Goal: Information Seeking & Learning: Check status

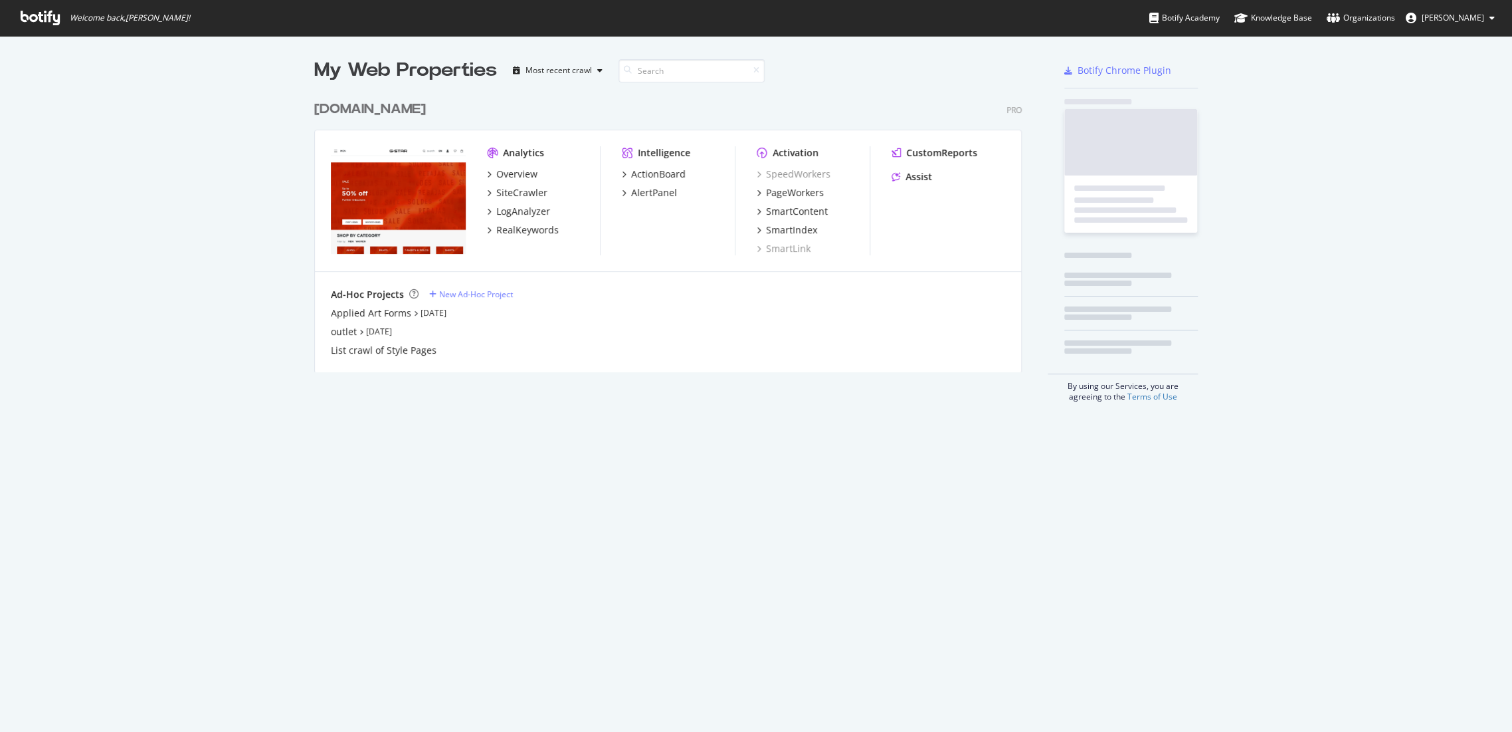
scroll to position [720, 1489]
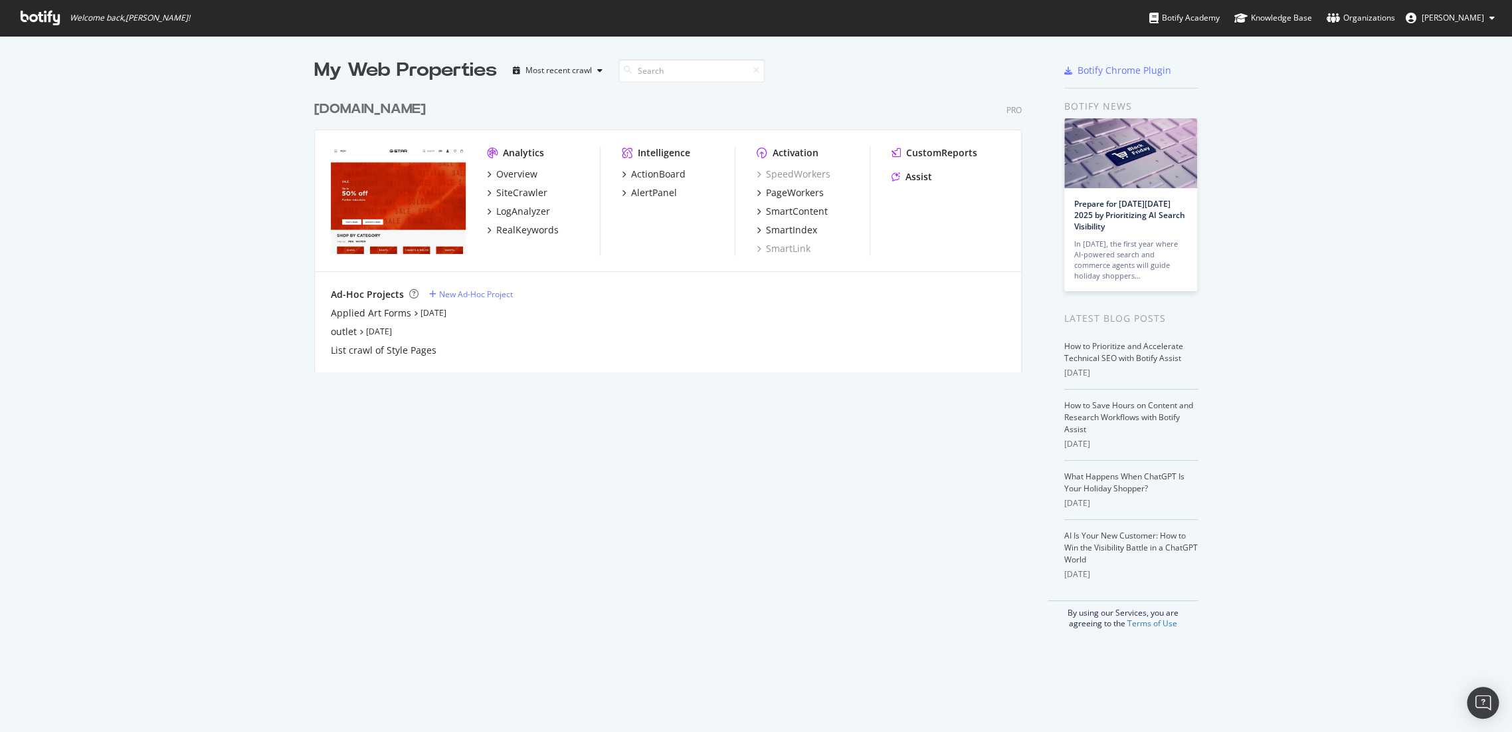
click at [372, 116] on div "[DOMAIN_NAME]" at bounding box center [370, 109] width 112 height 19
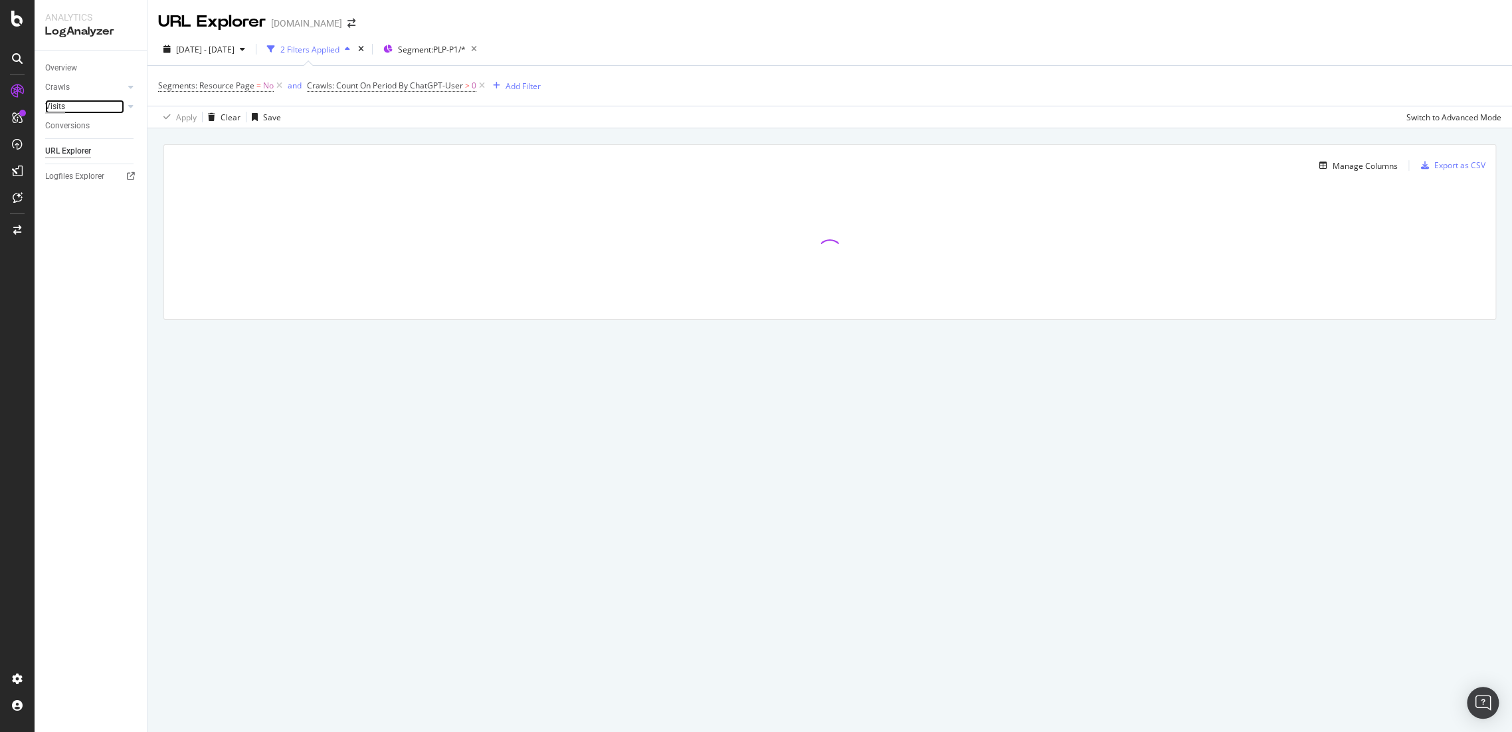
click at [57, 101] on div "Visits" at bounding box center [55, 107] width 20 height 14
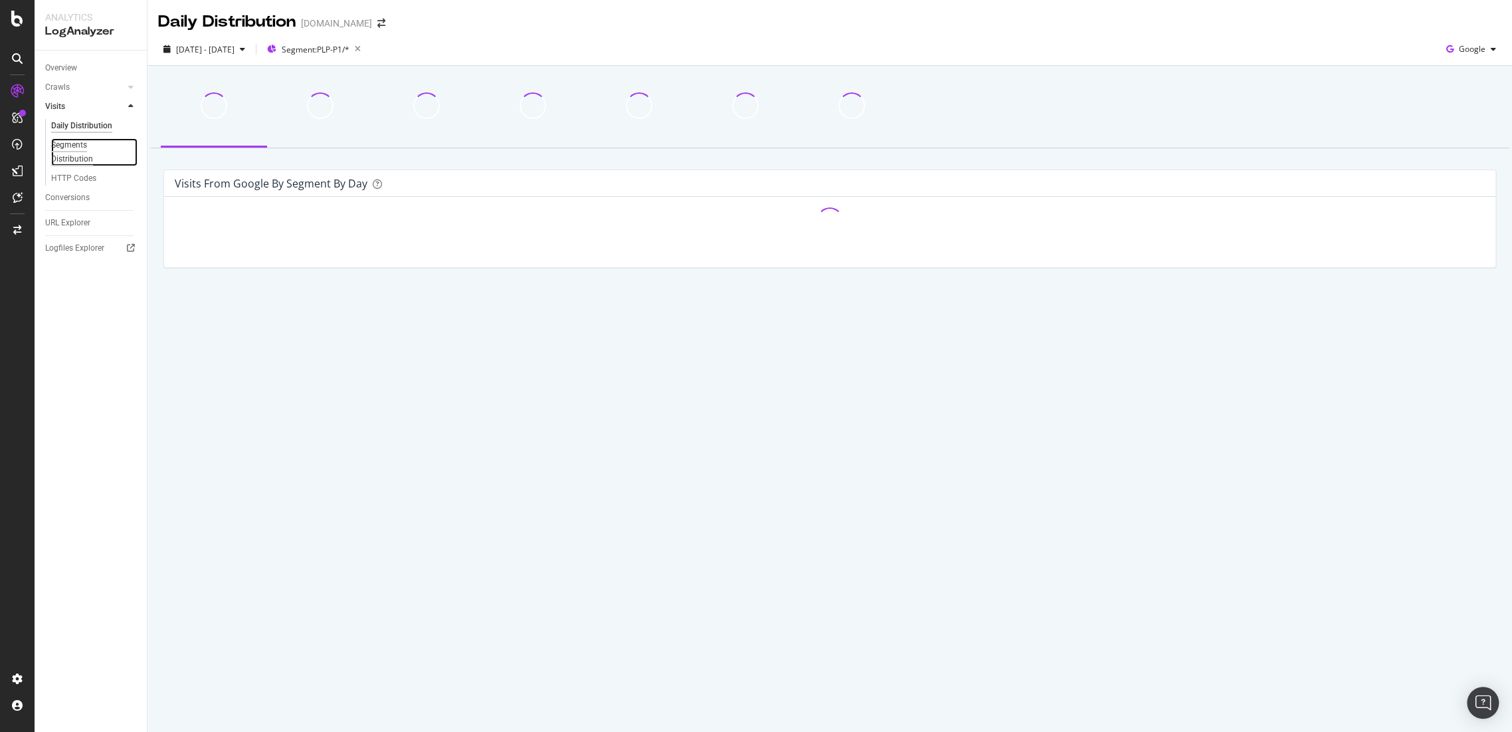
click at [67, 161] on div "Segments Distribution" at bounding box center [88, 152] width 74 height 28
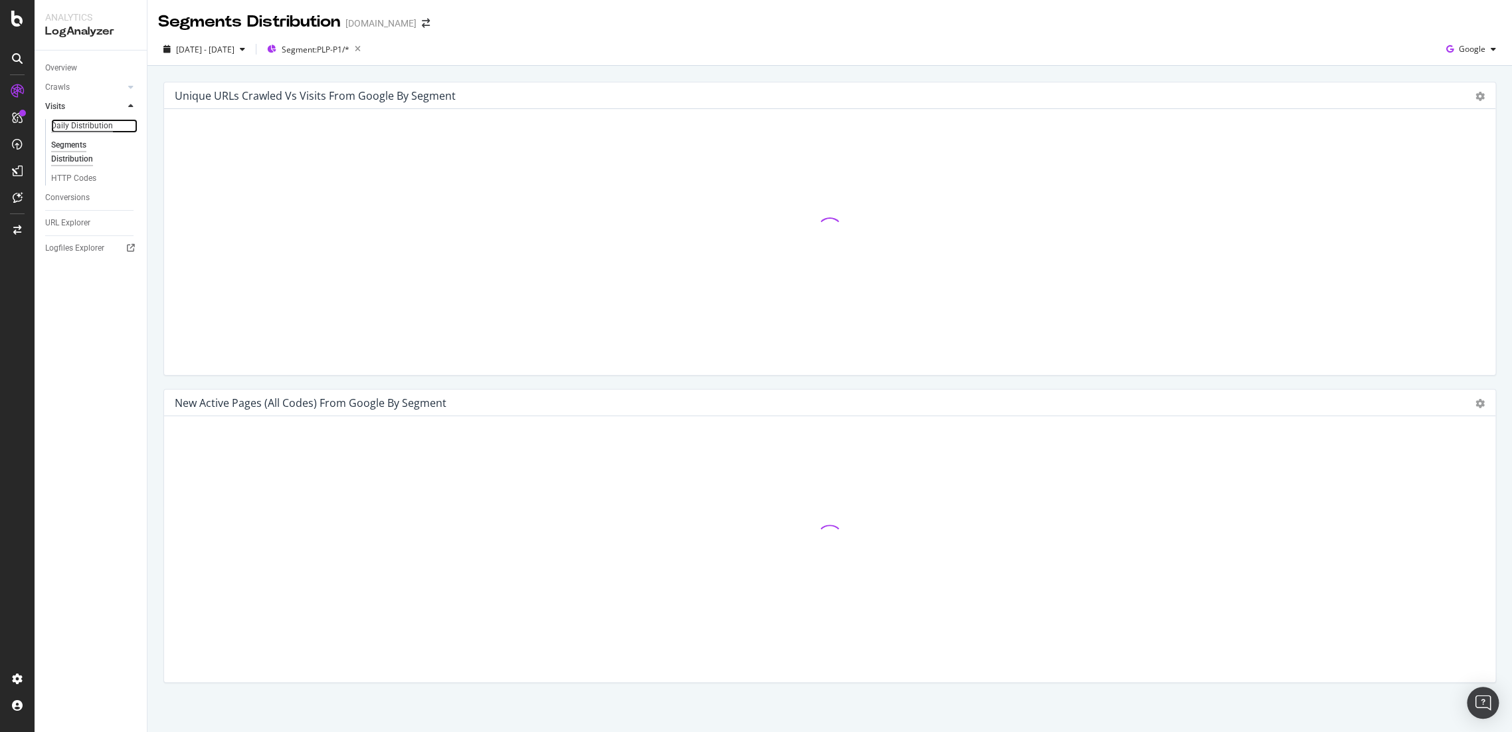
click at [74, 120] on div "Daily Distribution" at bounding box center [82, 126] width 62 height 14
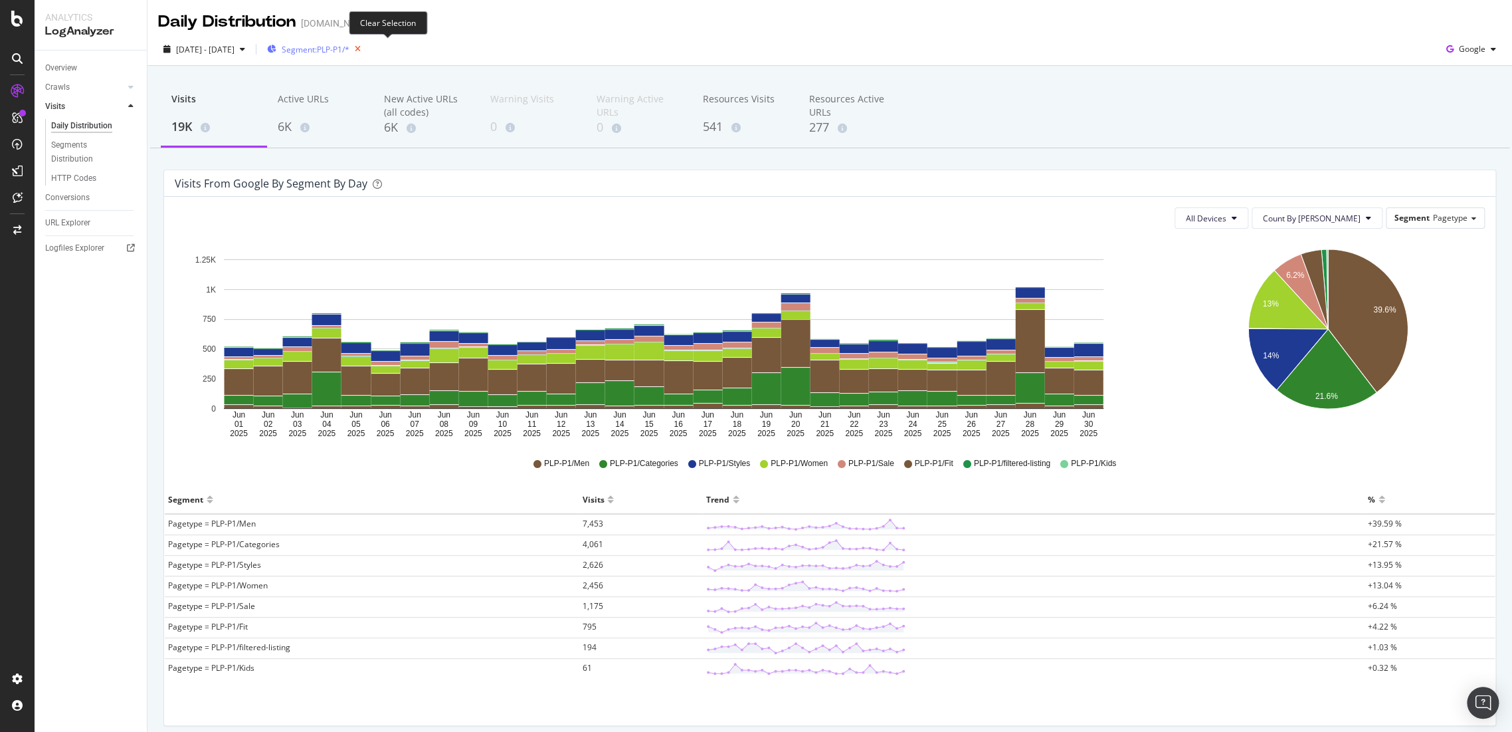
click at [366, 51] on icon "button" at bounding box center [358, 49] width 17 height 19
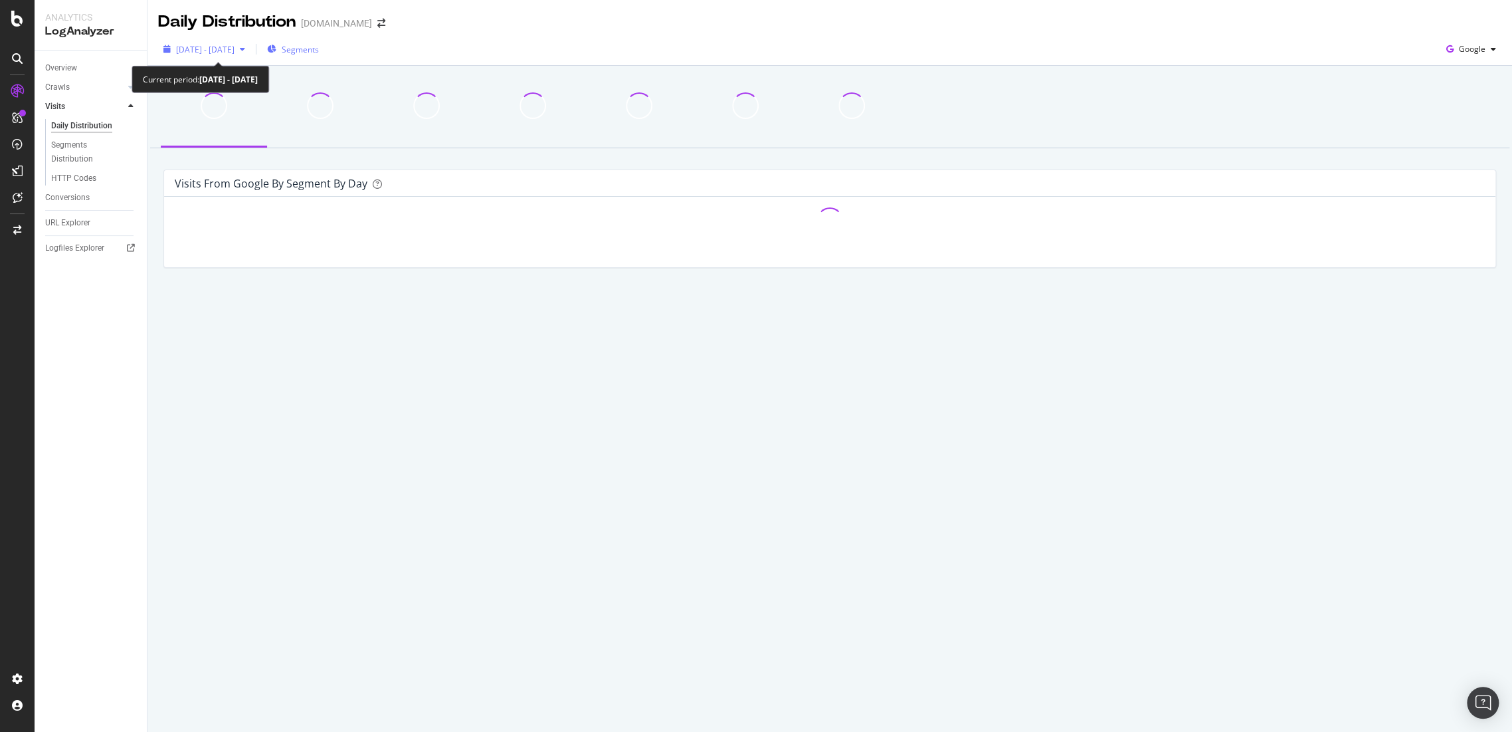
click at [235, 54] on span "[DATE] - [DATE]" at bounding box center [205, 49] width 58 height 11
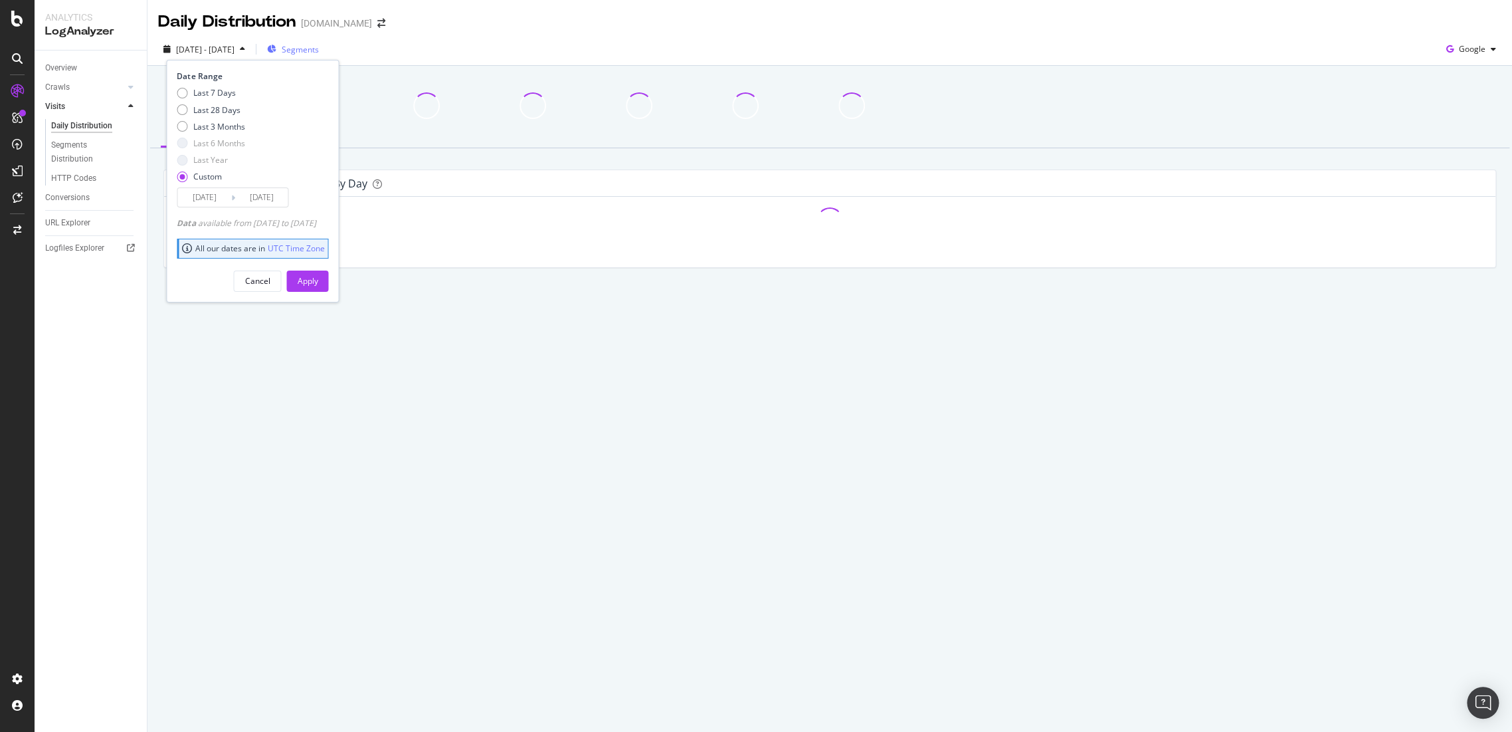
click at [192, 191] on input "[DATE]" at bounding box center [203, 197] width 53 height 19
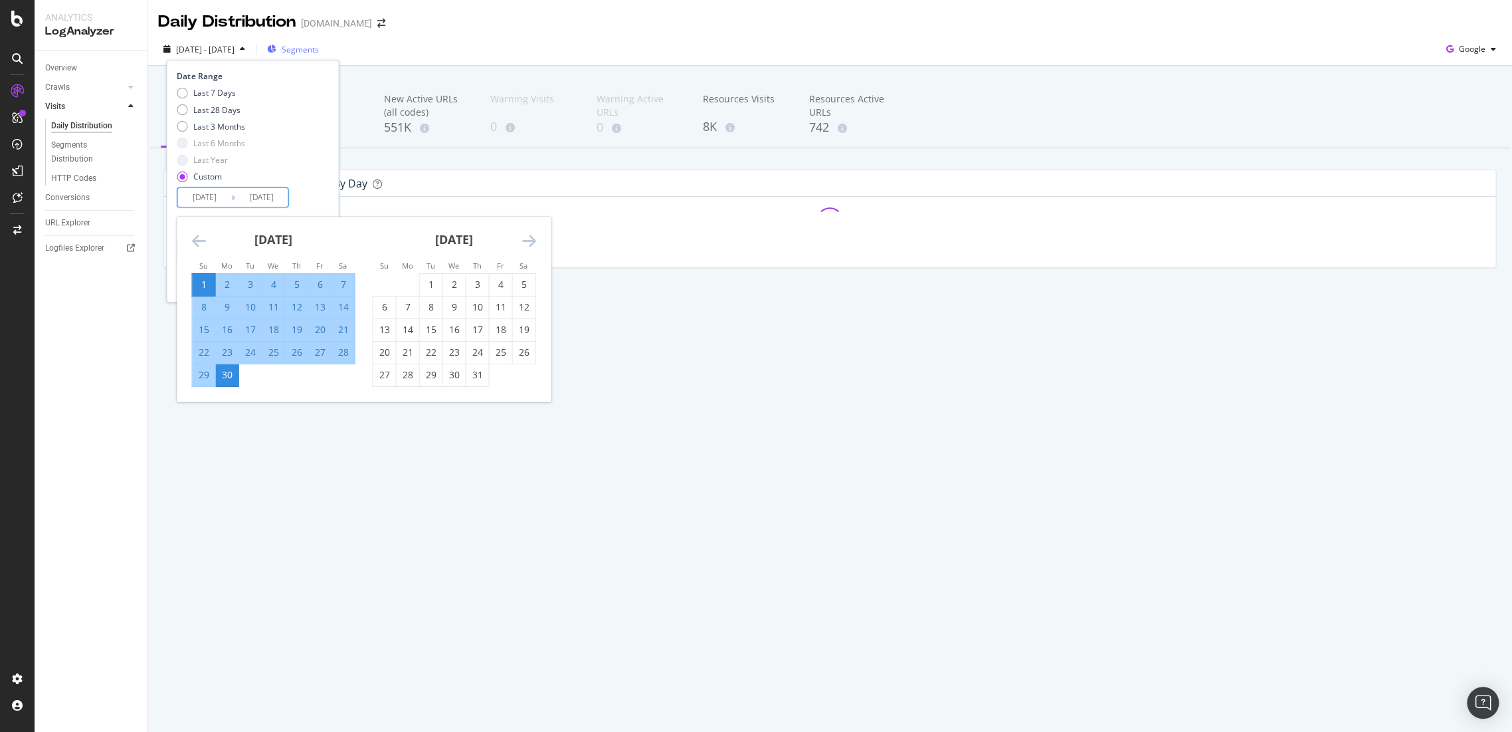
click at [528, 241] on icon "Move forward to switch to the next month." at bounding box center [529, 241] width 14 height 16
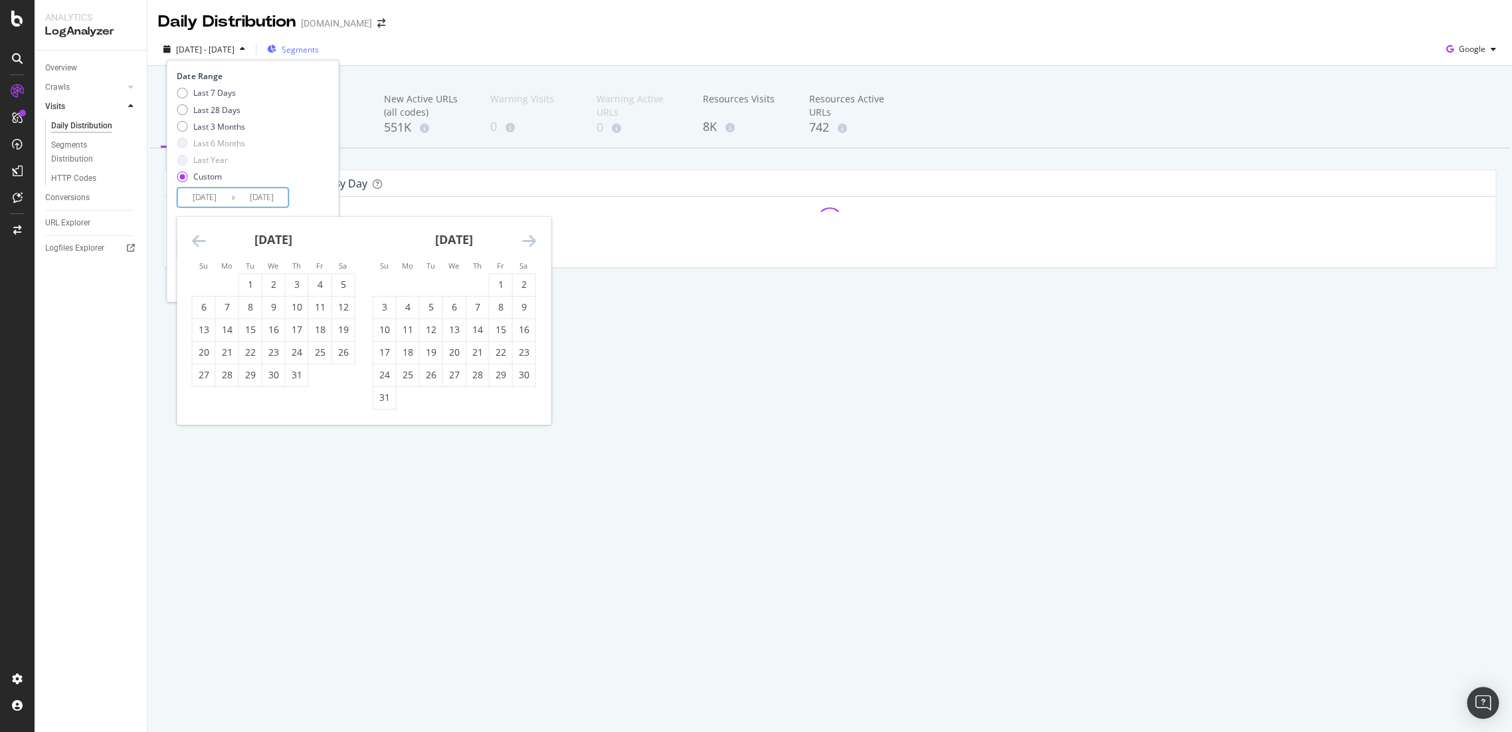
click at [528, 241] on icon "Move forward to switch to the next month." at bounding box center [529, 241] width 14 height 16
click at [309, 278] on div "1" at bounding box center [319, 284] width 23 height 13
type input "[DATE]"
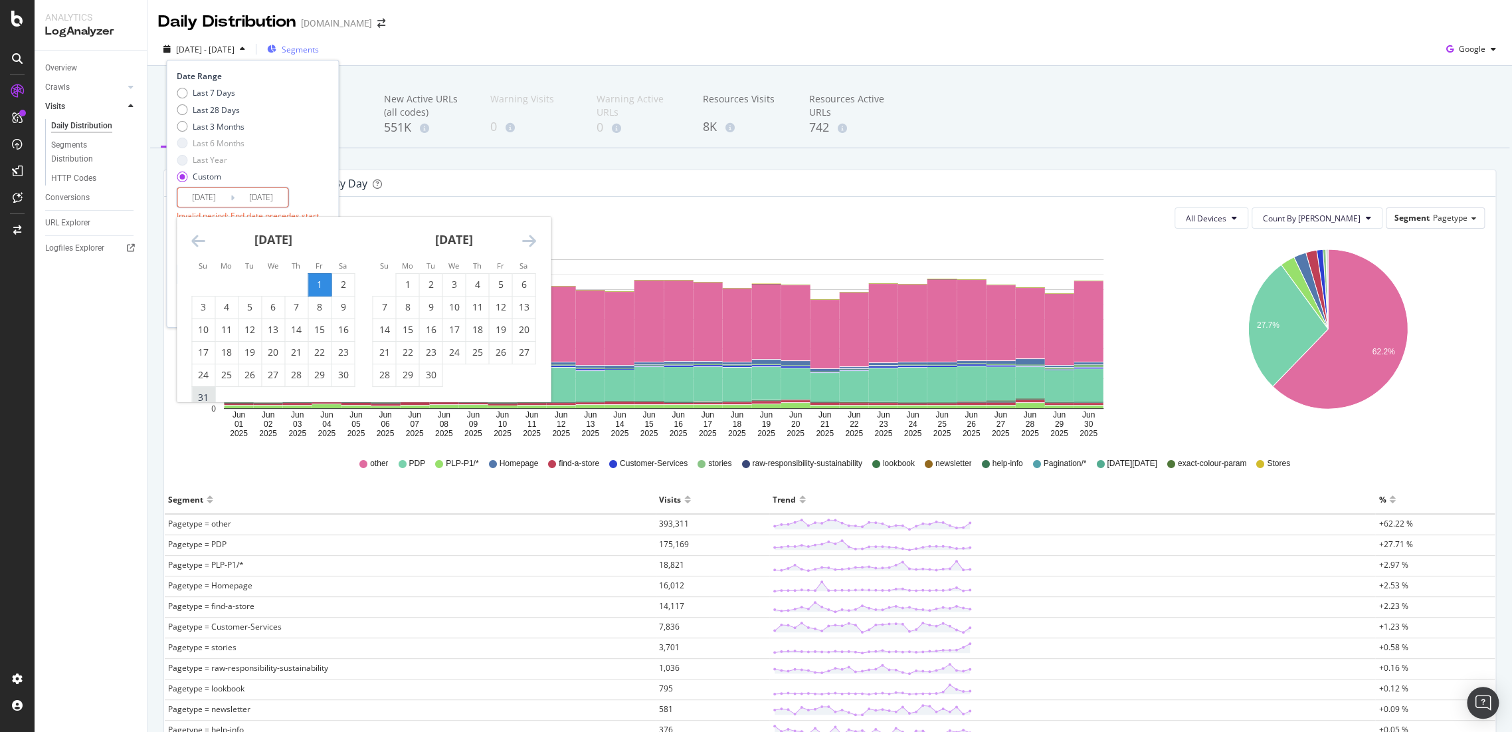
click at [203, 397] on div "31" at bounding box center [203, 397] width 23 height 13
type input "[DATE]"
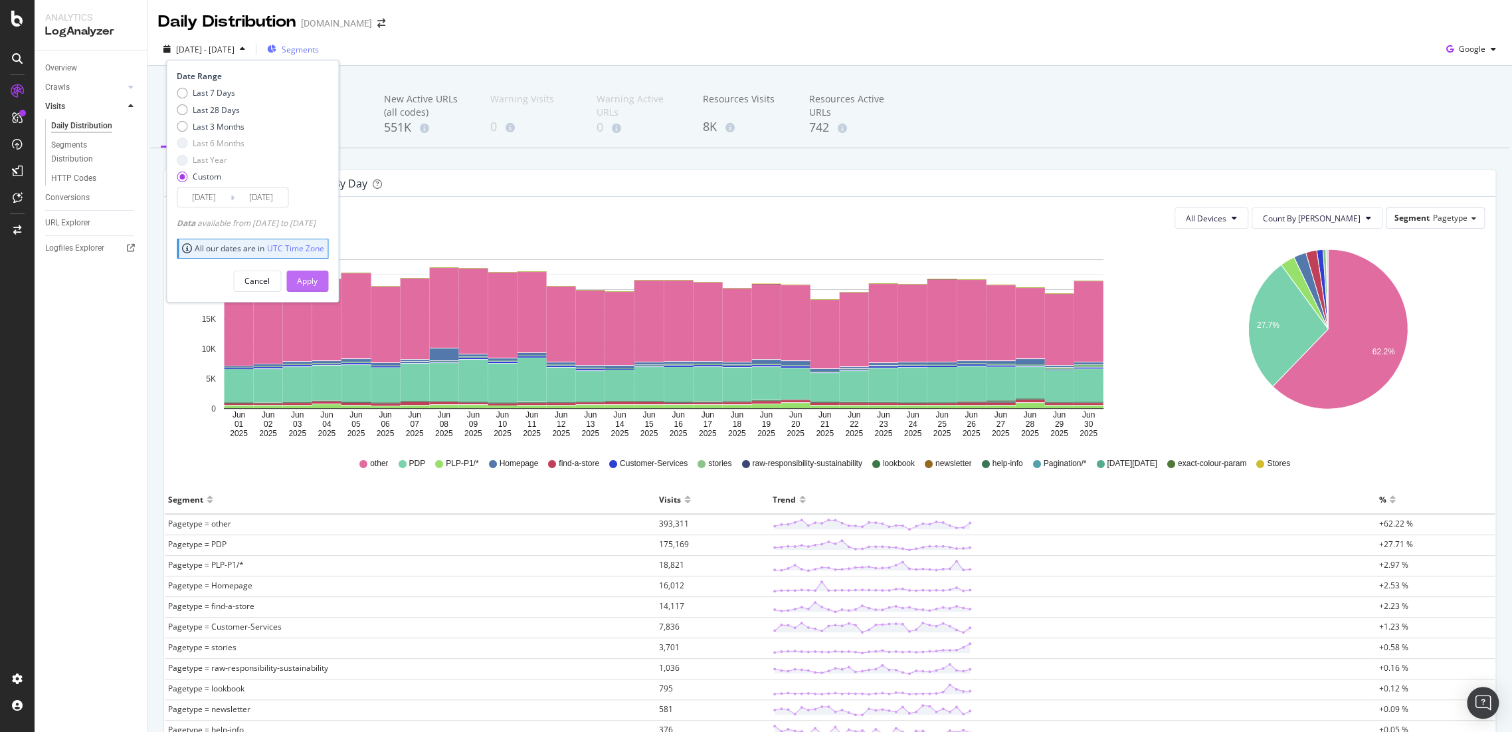
click at [318, 275] on div "Apply" at bounding box center [307, 280] width 21 height 11
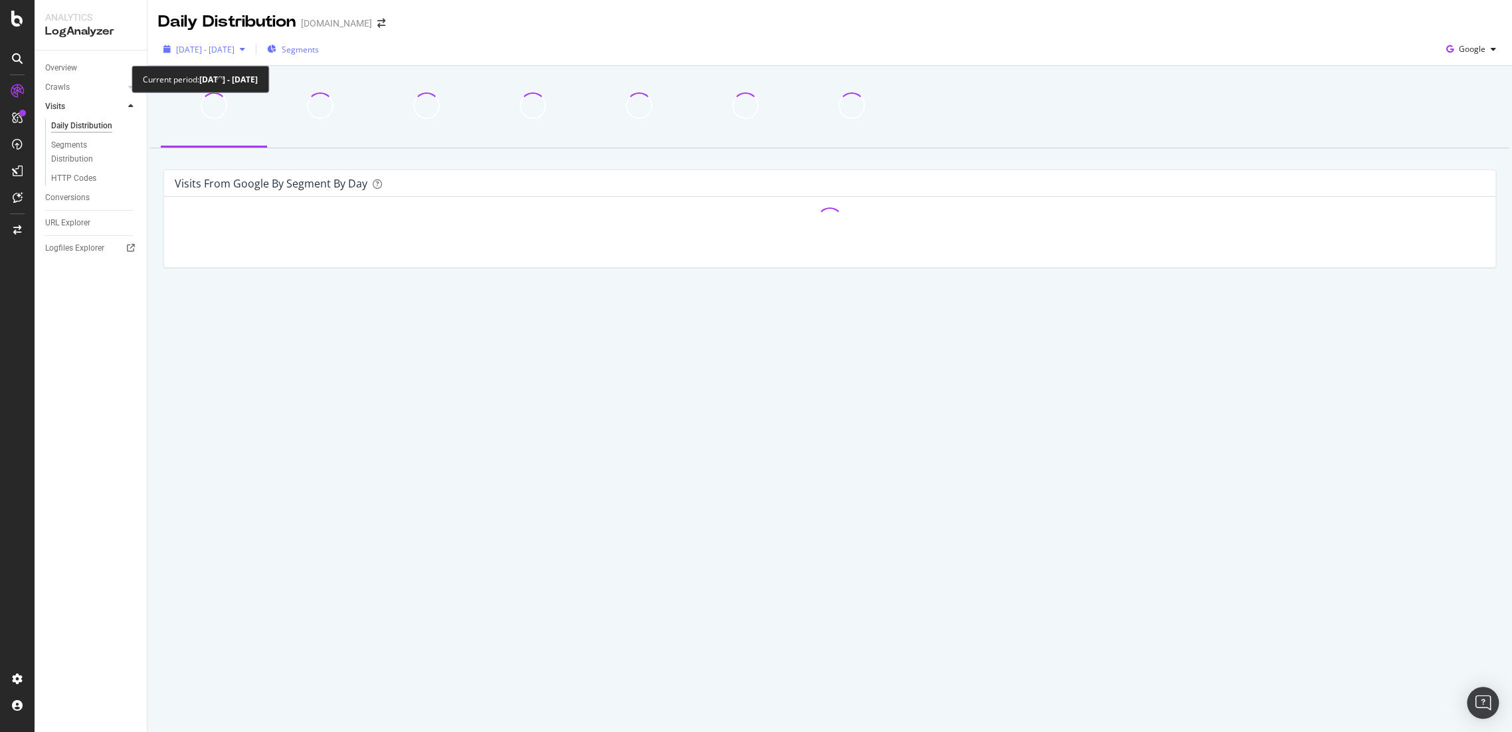
click at [235, 51] on span "[DATE] - [DATE]" at bounding box center [205, 49] width 58 height 11
click at [456, 39] on div "[DATE] - [DATE] Segments Google" at bounding box center [830, 52] width 1365 height 27
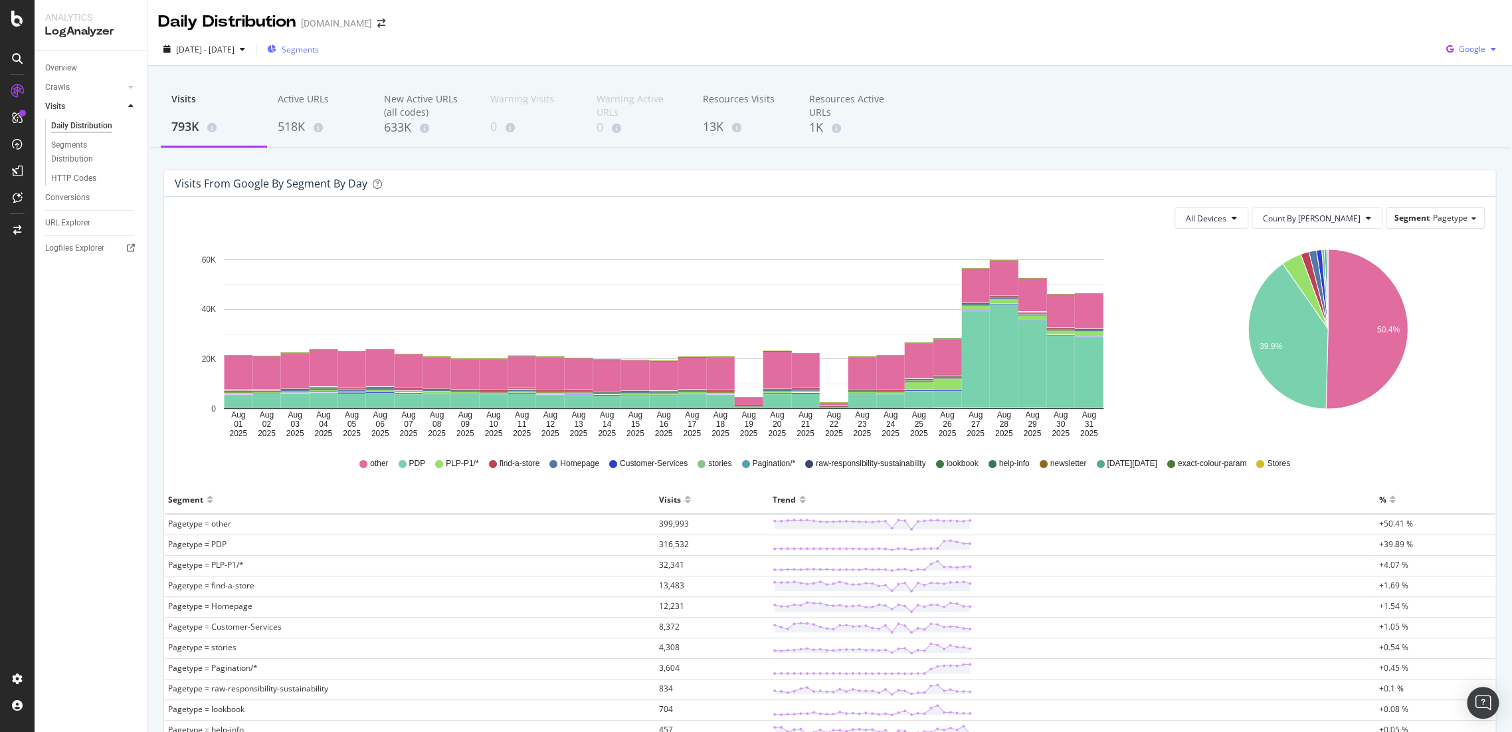
click at [1459, 46] on span "Google" at bounding box center [1472, 48] width 27 height 11
click at [1460, 122] on span "OpenAI" at bounding box center [1470, 125] width 49 height 12
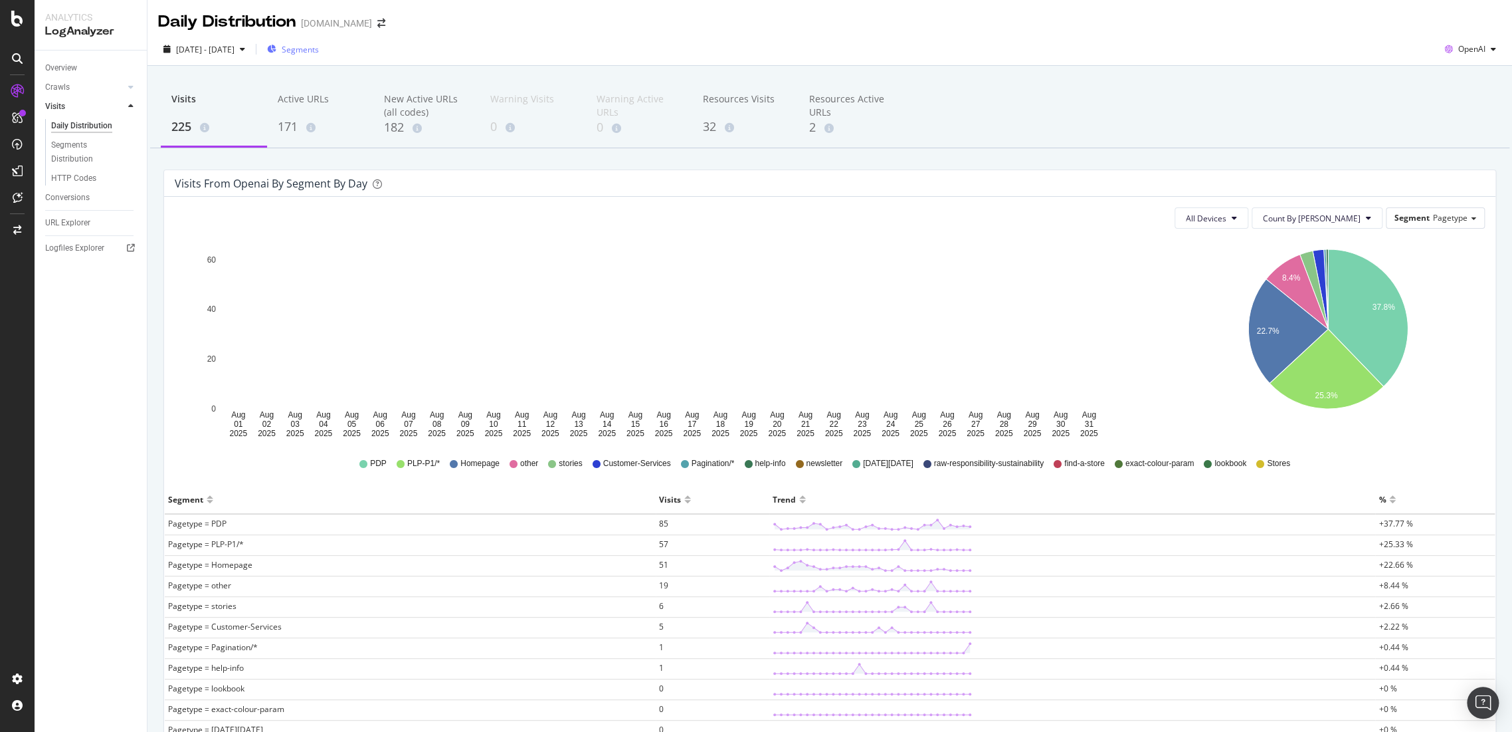
scroll to position [74, 0]
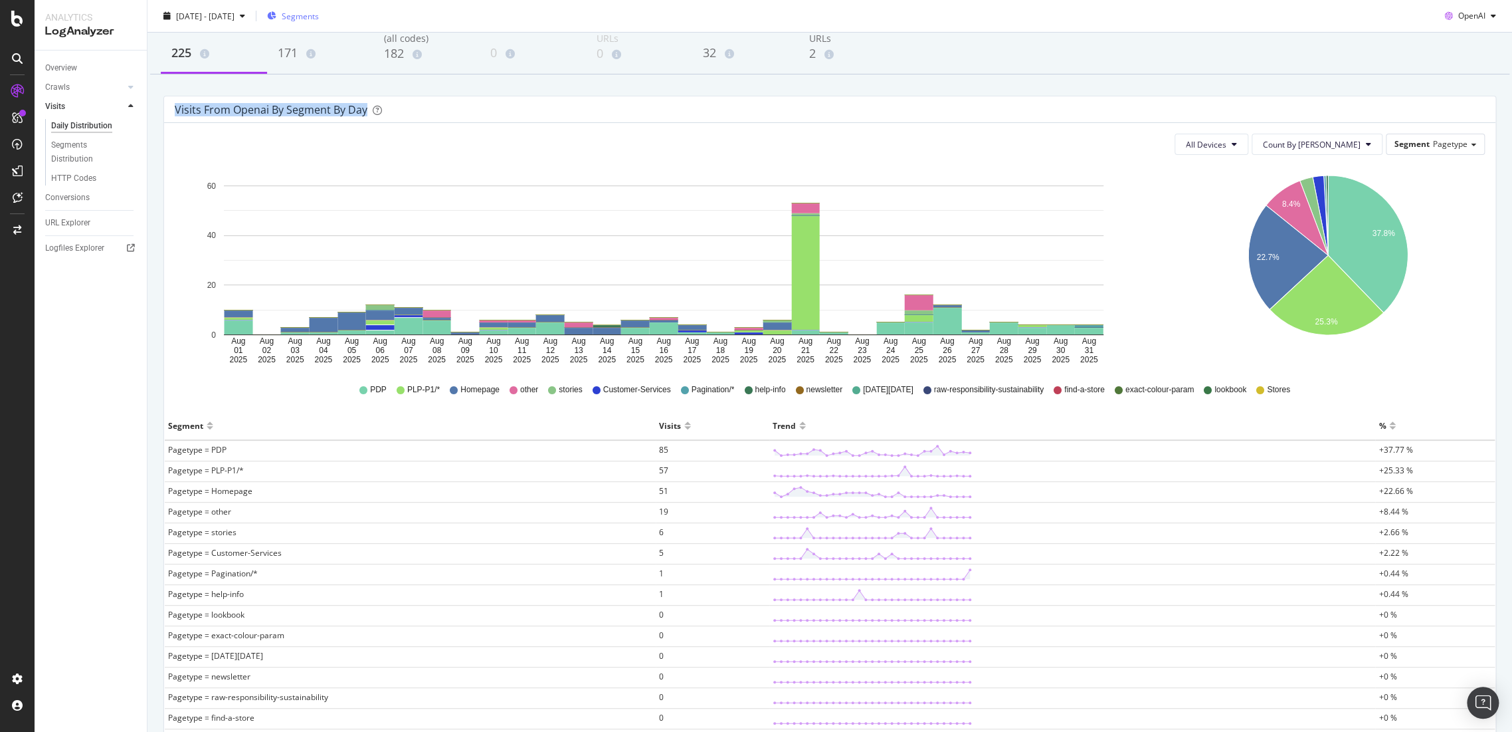
drag, startPoint x: 419, startPoint y: 101, endPoint x: 175, endPoint y: 103, distance: 243.9
click at [175, 103] on div "Visits from openai by Segment by Day" at bounding box center [830, 109] width 1332 height 27
copy div "Visits from openai by Segment by Day"
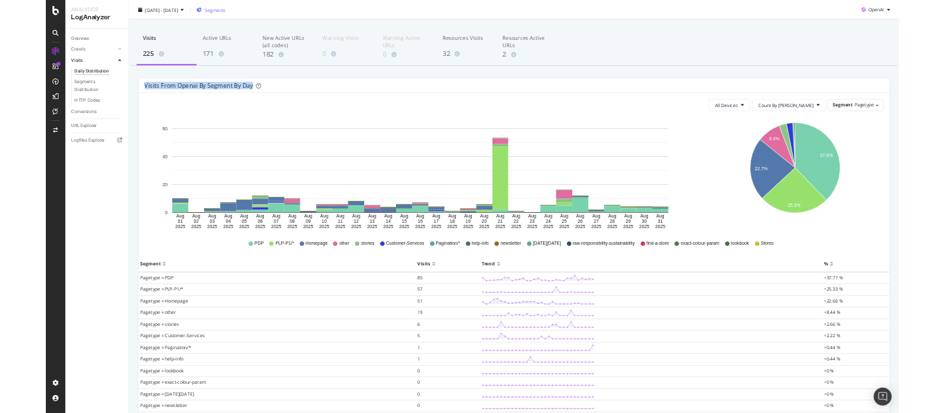
scroll to position [0, 0]
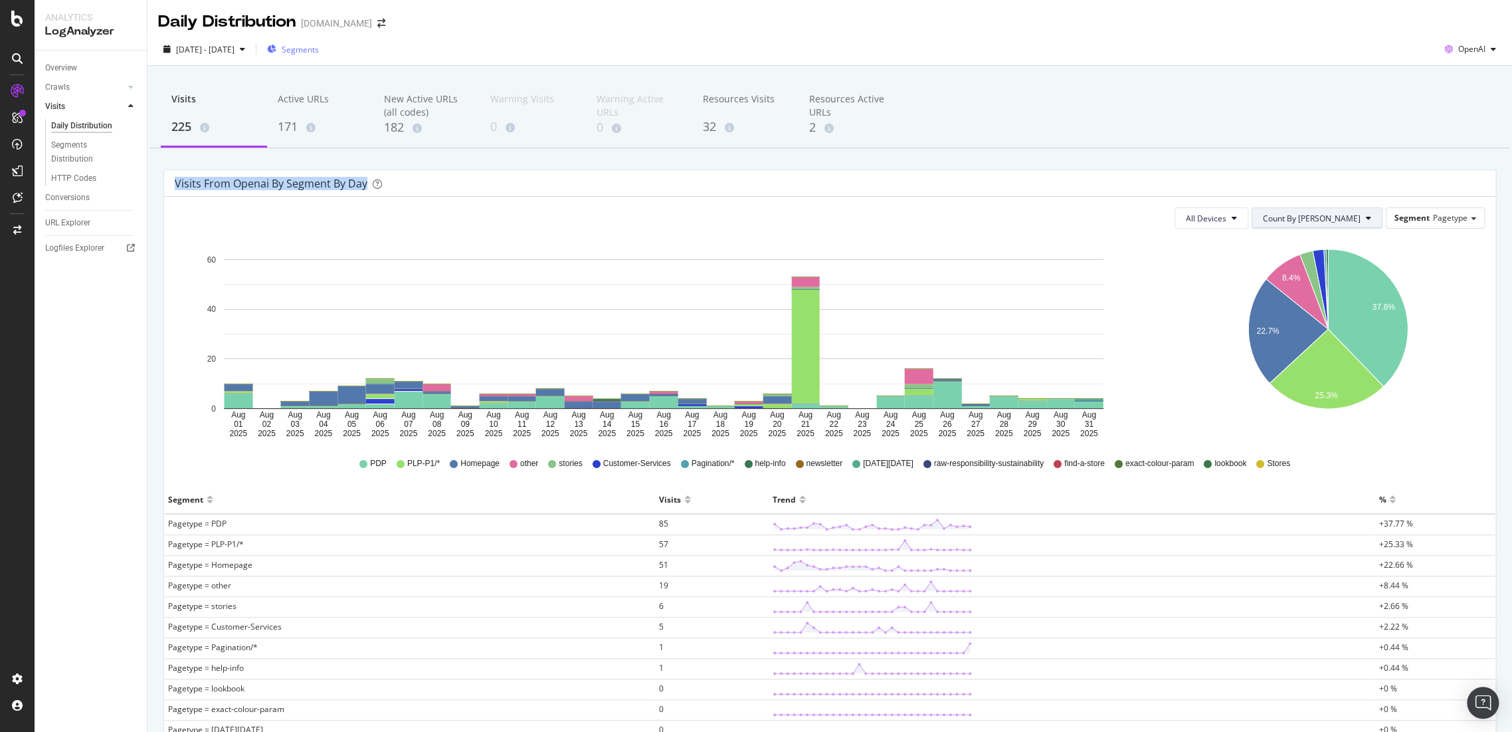
click at [1366, 219] on icon at bounding box center [1368, 218] width 5 height 8
click at [1350, 269] on span "Cumulated" at bounding box center [1351, 269] width 100 height 12
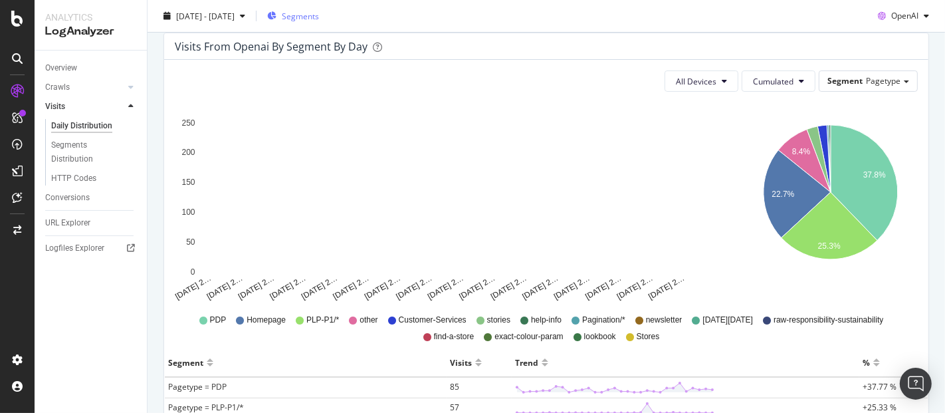
scroll to position [70, 0]
